Goal: Communication & Community: Answer question/provide support

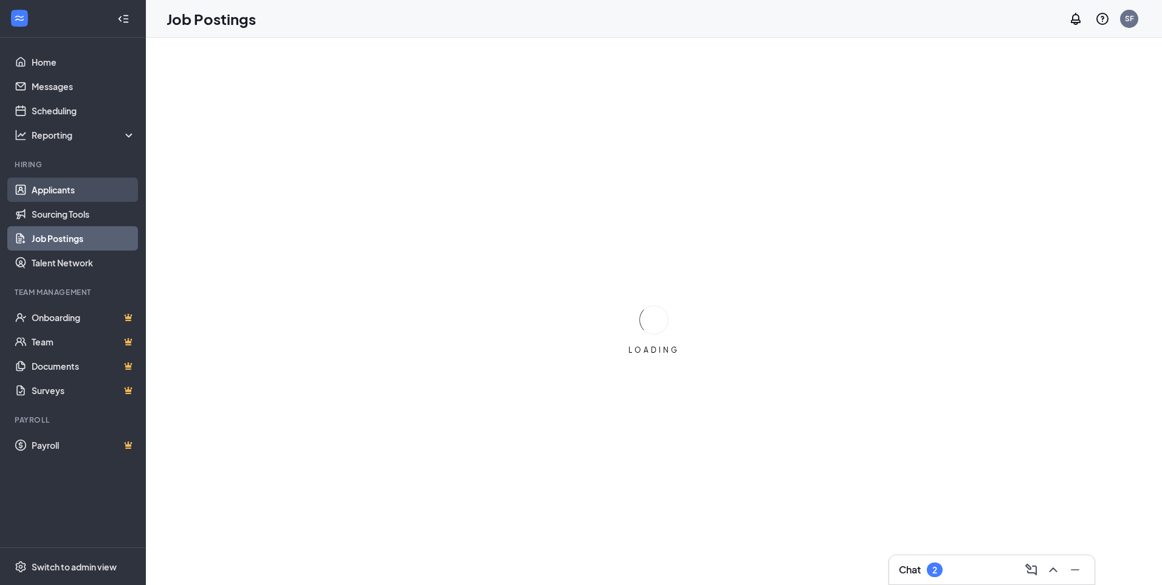
click at [67, 193] on link "Applicants" at bounding box center [84, 190] width 104 height 24
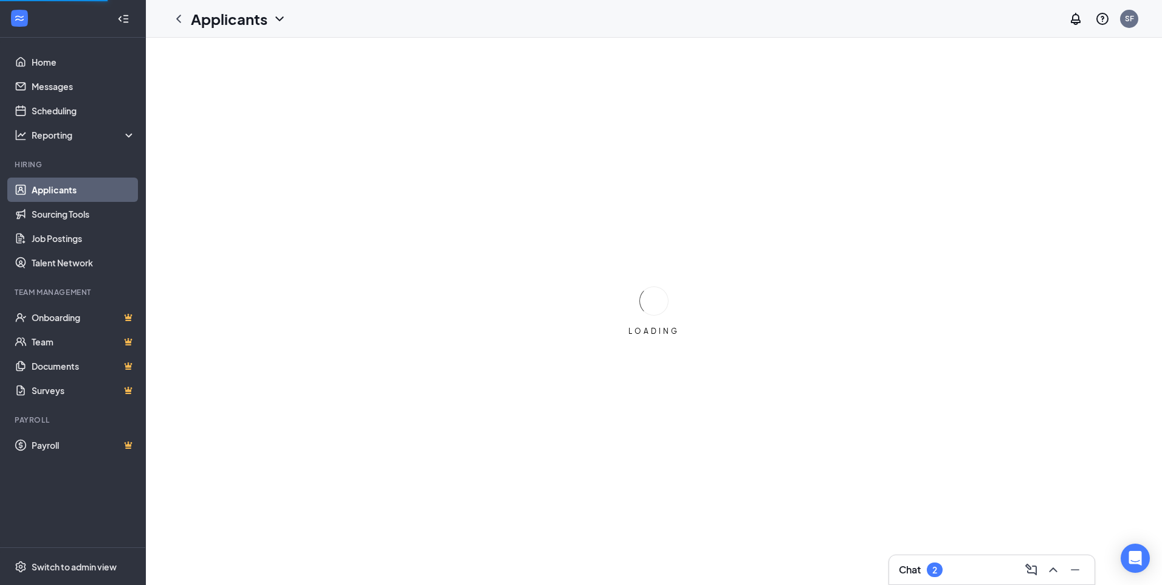
click at [943, 574] on div "Chat 2" at bounding box center [921, 569] width 44 height 15
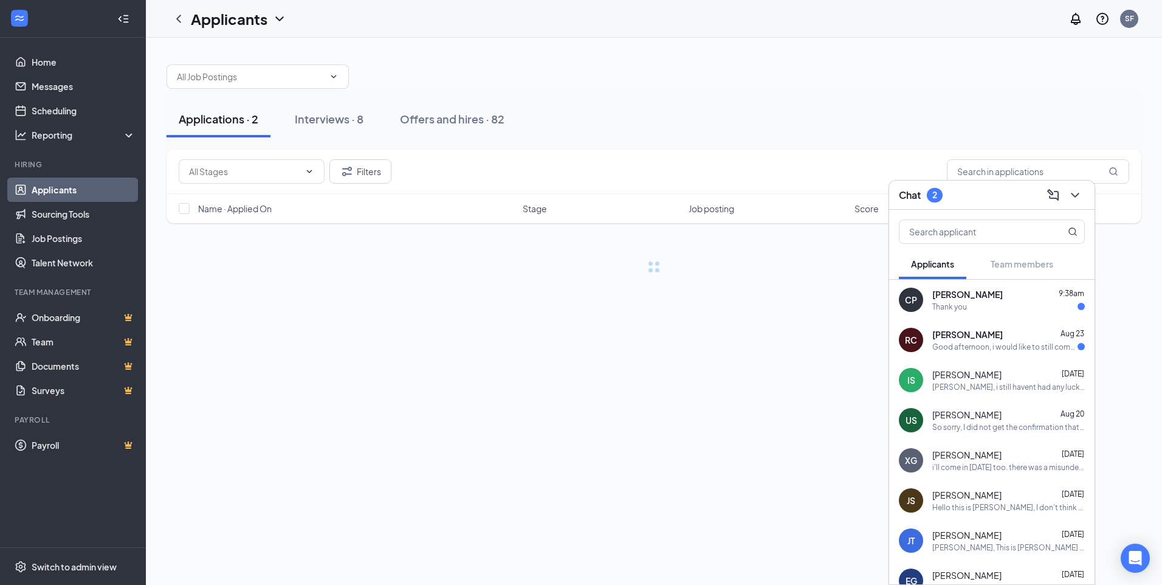
click at [959, 310] on div "Thank you" at bounding box center [949, 307] width 35 height 10
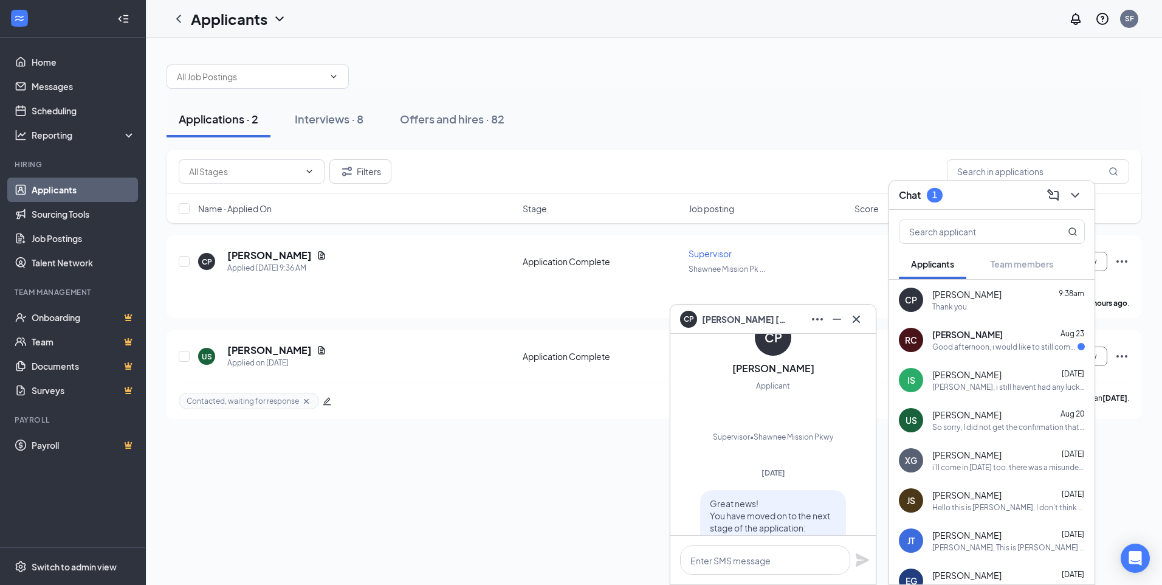
scroll to position [-186, 0]
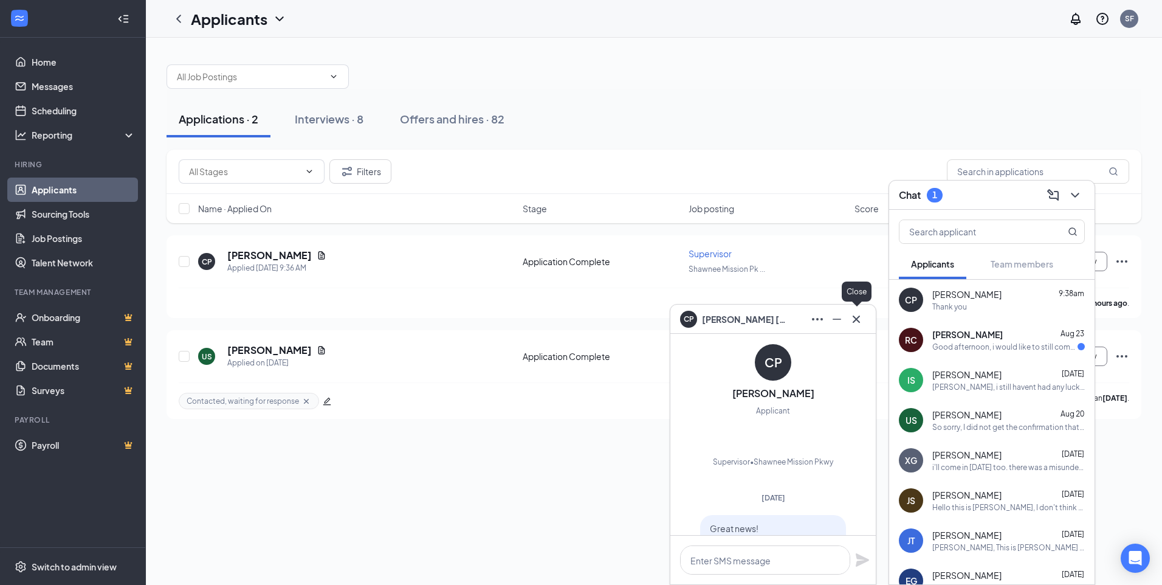
click at [857, 322] on icon "Cross" at bounding box center [856, 319] width 15 height 15
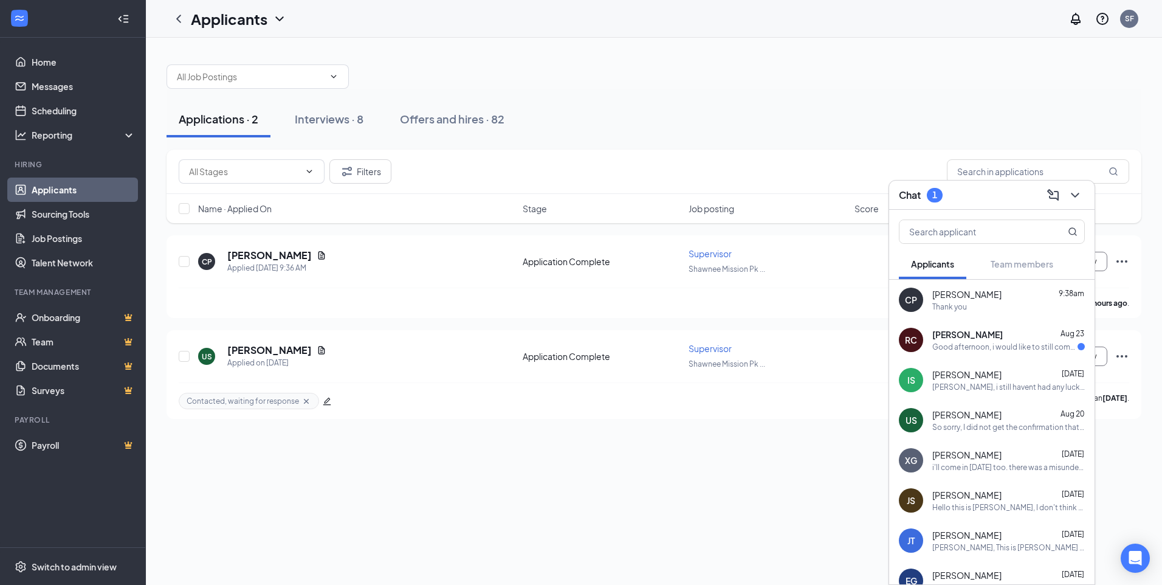
click at [961, 340] on span "[PERSON_NAME]" at bounding box center [967, 334] width 71 height 12
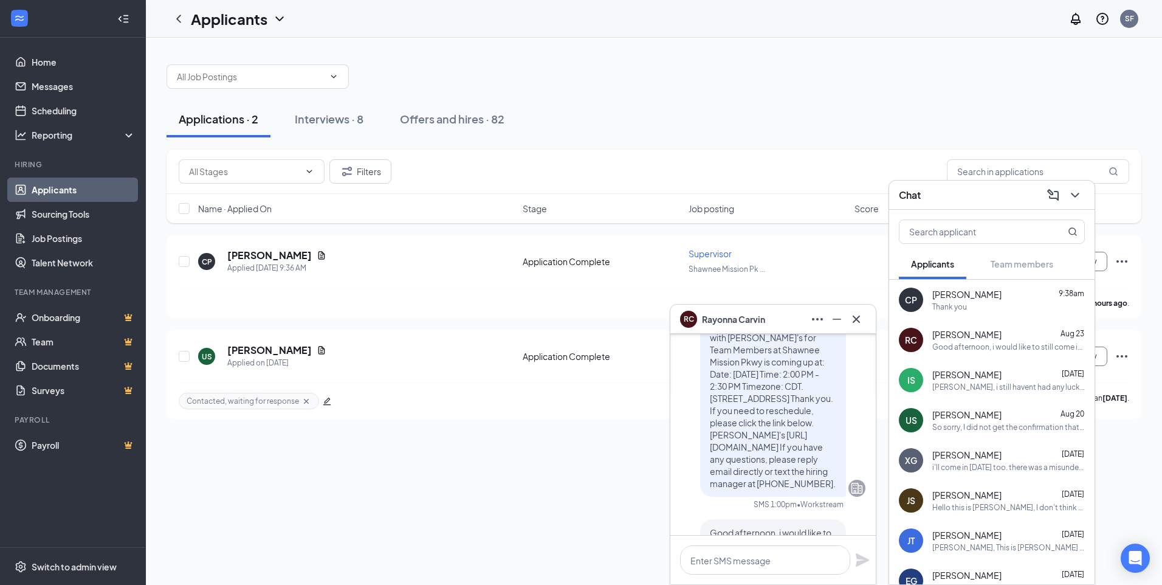
scroll to position [0, 0]
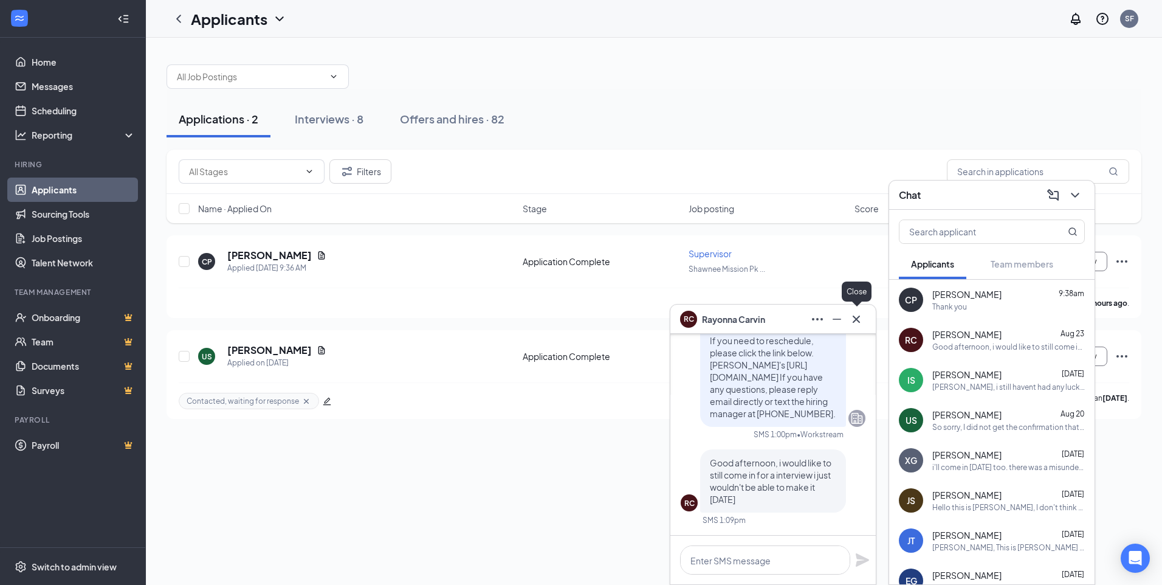
click at [855, 313] on icon "Cross" at bounding box center [856, 319] width 15 height 15
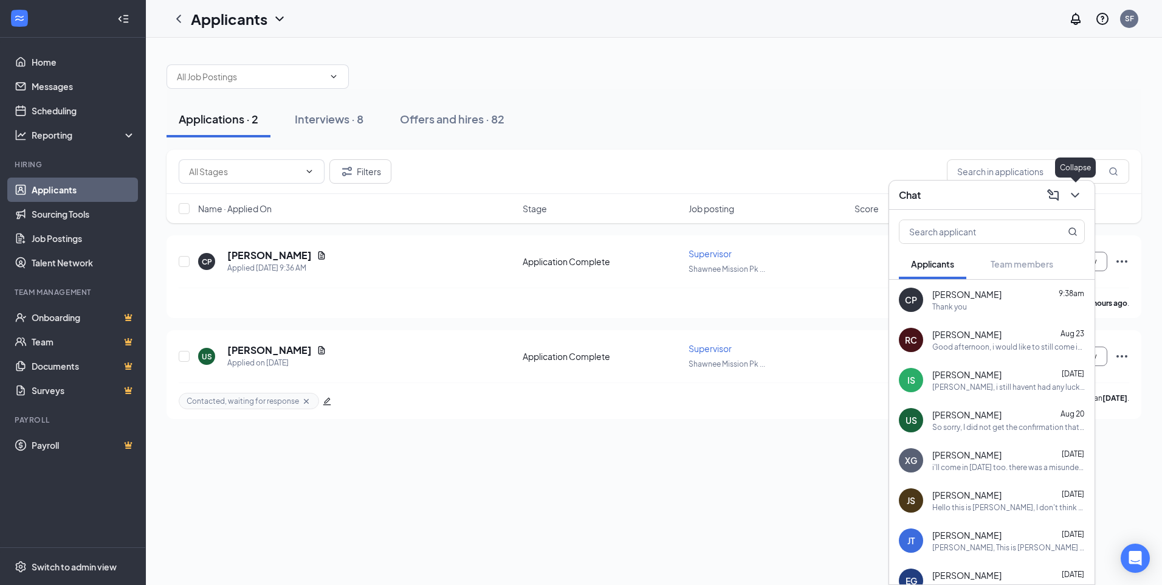
click at [1084, 198] on button at bounding box center [1075, 194] width 19 height 19
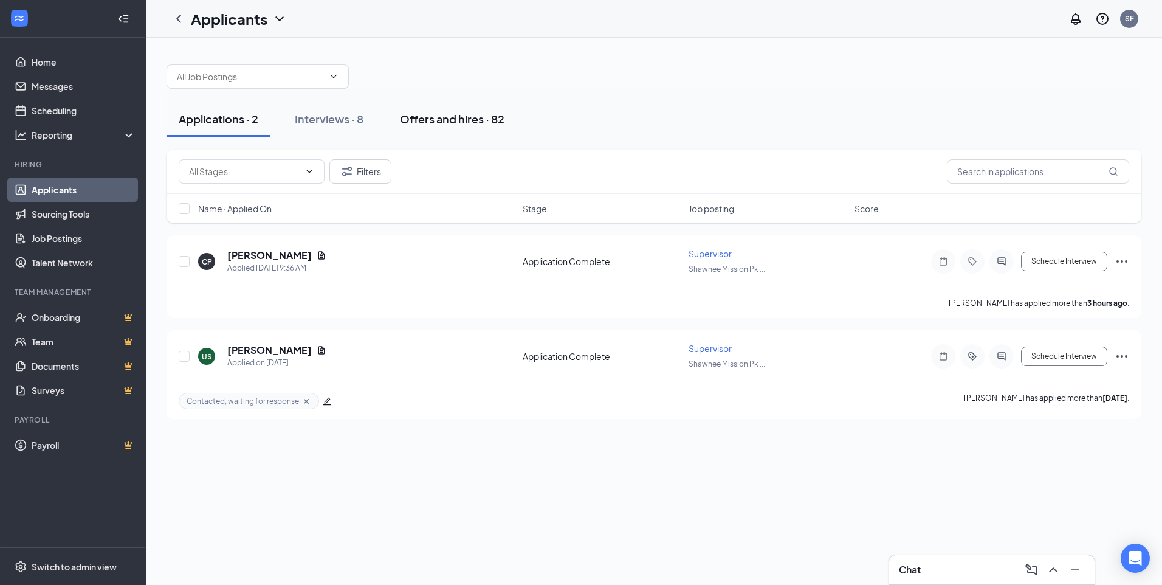
click at [440, 117] on div "Offers and hires · 82" at bounding box center [452, 118] width 105 height 15
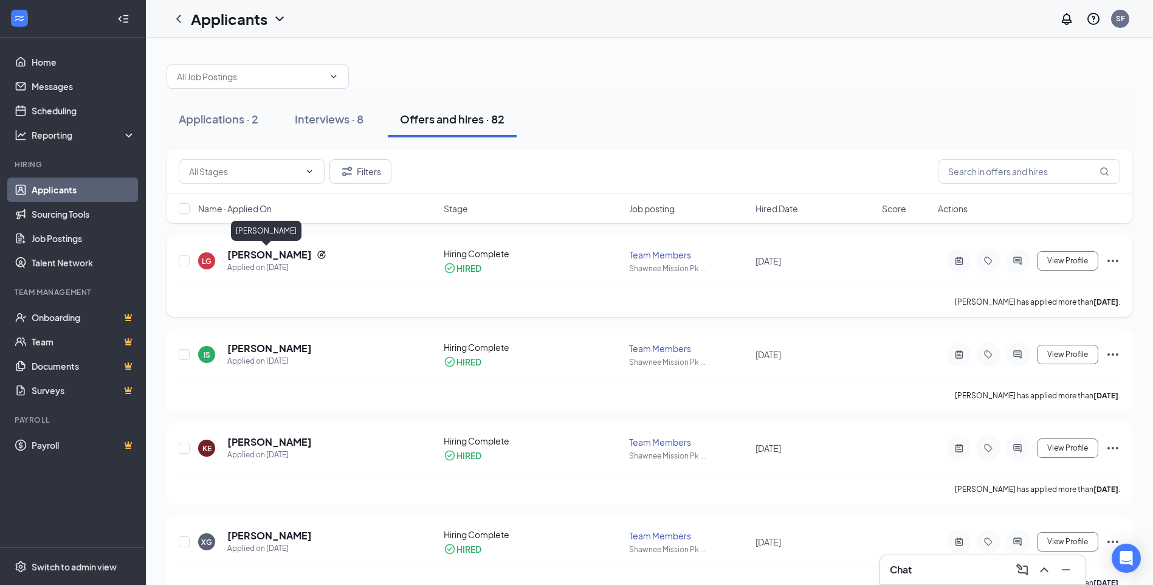
click at [243, 253] on h5 "[PERSON_NAME]" at bounding box center [269, 254] width 84 height 13
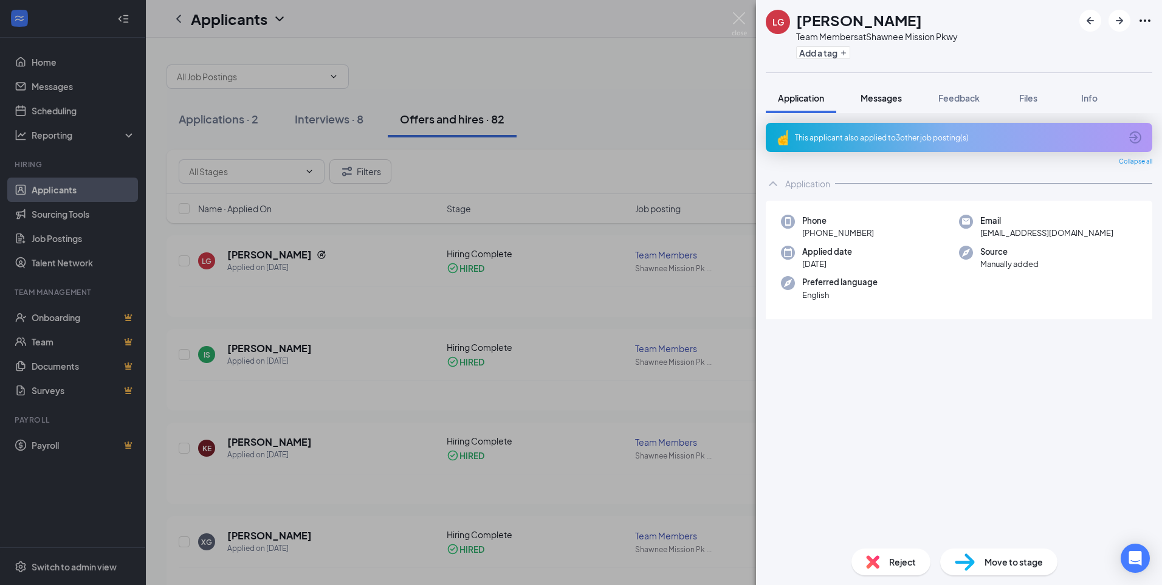
click at [900, 97] on span "Messages" at bounding box center [881, 97] width 41 height 11
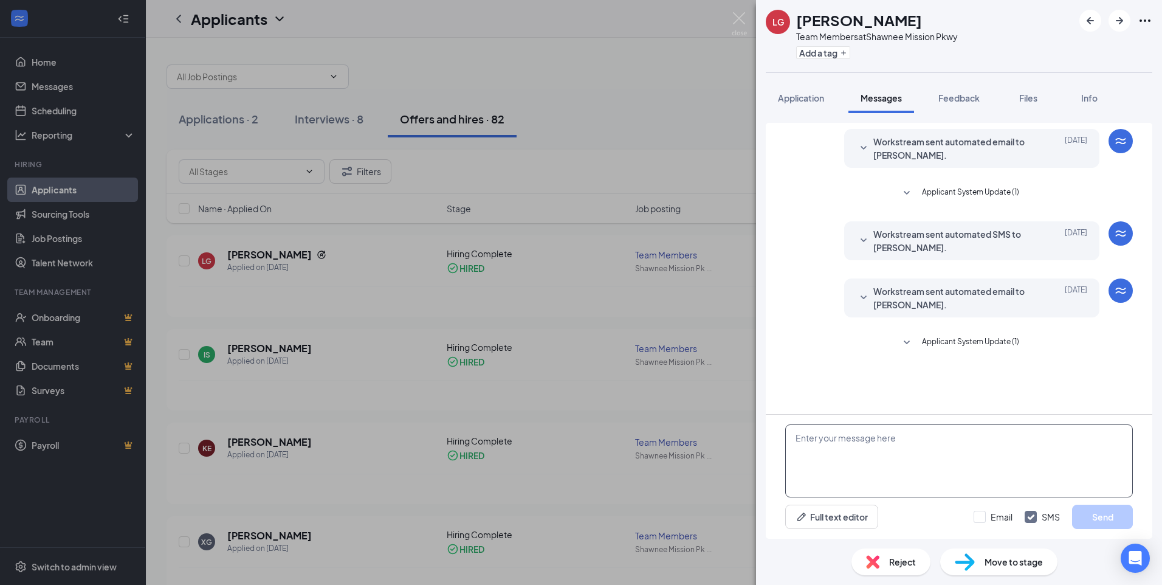
click at [868, 466] on textarea at bounding box center [959, 460] width 348 height 73
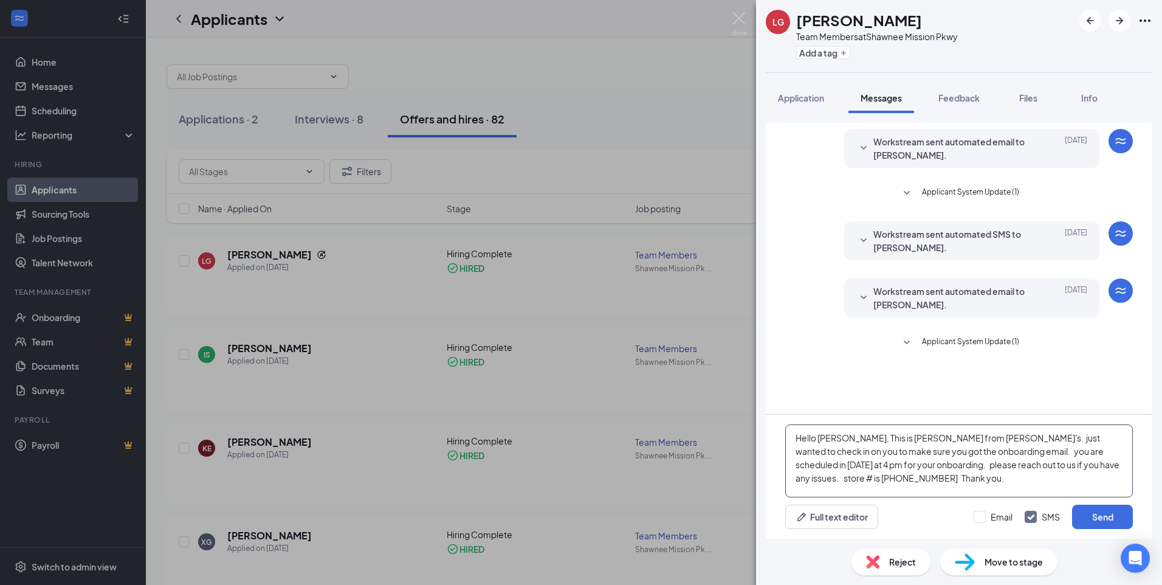
click at [1073, 449] on textarea "Hello [PERSON_NAME], This is [PERSON_NAME] from [PERSON_NAME]'s. just wanted to…" at bounding box center [959, 460] width 348 height 73
type textarea "Hello [PERSON_NAME], This is [PERSON_NAME] from [PERSON_NAME]'s. just wanted to…"
click at [1110, 522] on button "Send" at bounding box center [1102, 517] width 61 height 24
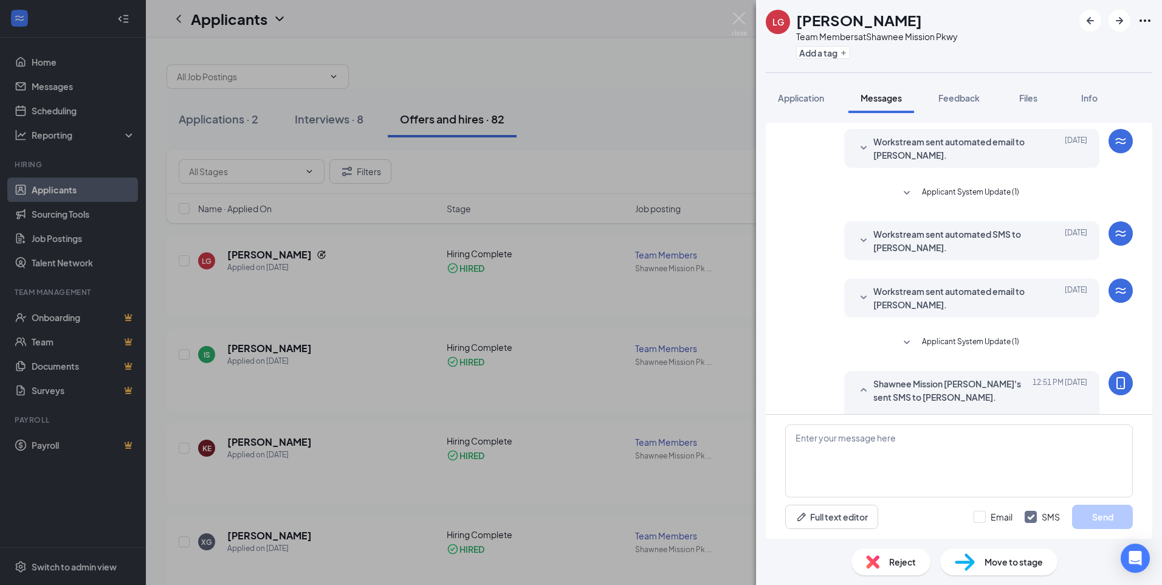
click at [543, 57] on div "LG [PERSON_NAME] Team Members at Shawnee Mission Pkwy Add a tag Application Mes…" at bounding box center [581, 292] width 1162 height 585
